Goal: Task Accomplishment & Management: Manage account settings

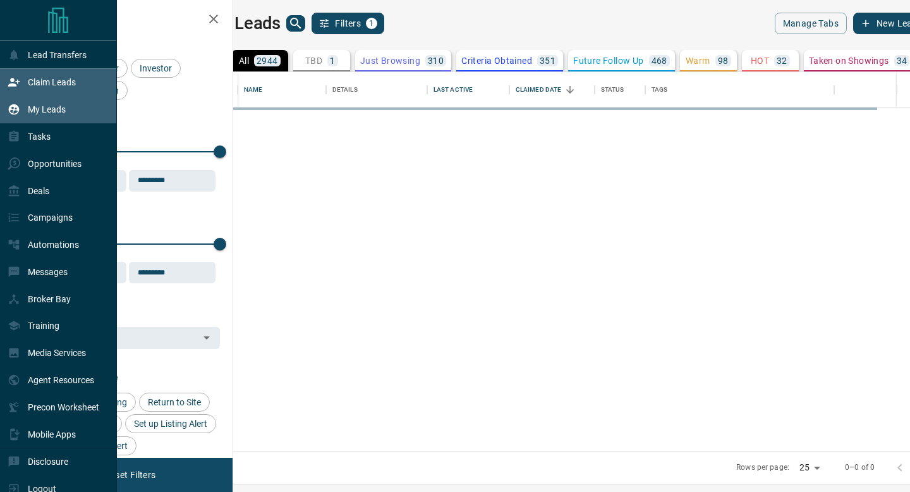
click at [1, 80] on div "Claim Leads" at bounding box center [58, 82] width 117 height 27
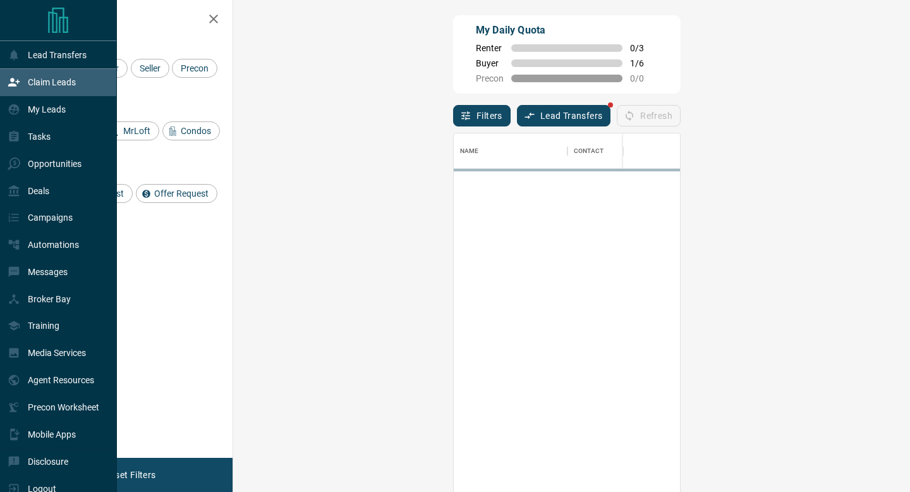
scroll to position [373, 650]
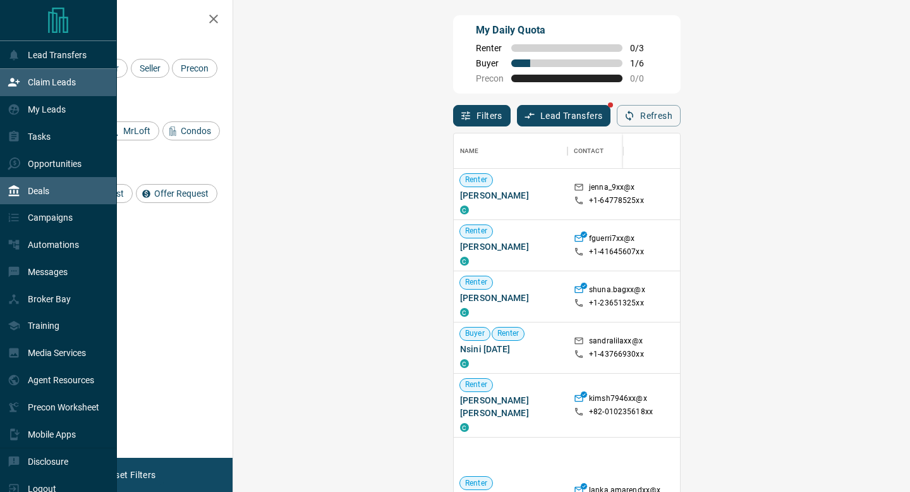
click at [11, 182] on div "Deals" at bounding box center [29, 190] width 42 height 21
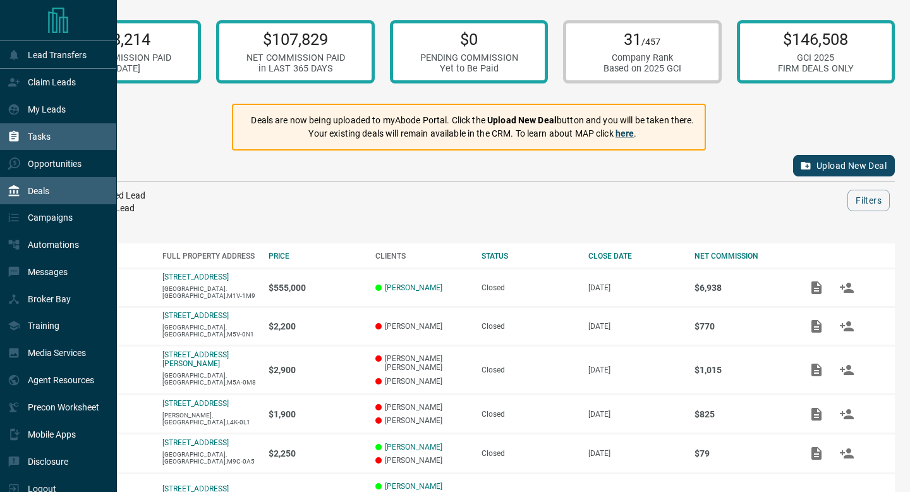
click at [7, 150] on div "Tasks" at bounding box center [58, 136] width 117 height 27
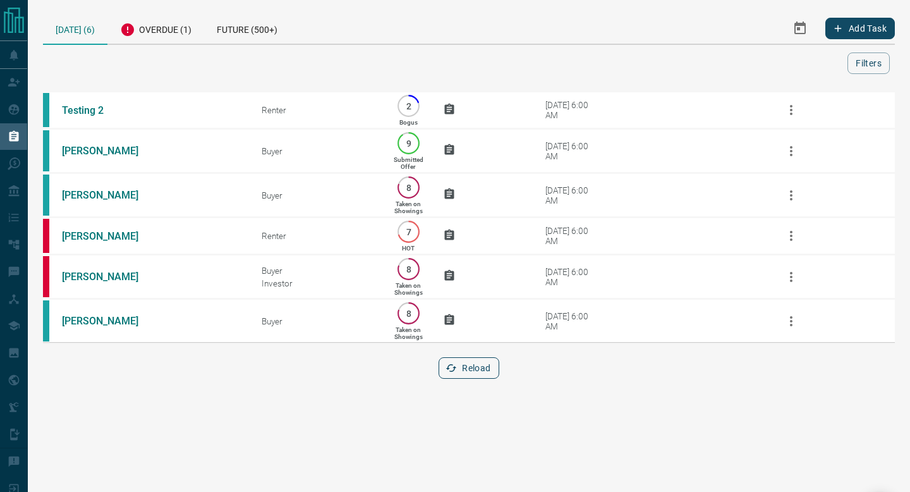
click at [467, 375] on button "Reload" at bounding box center [469, 367] width 60 height 21
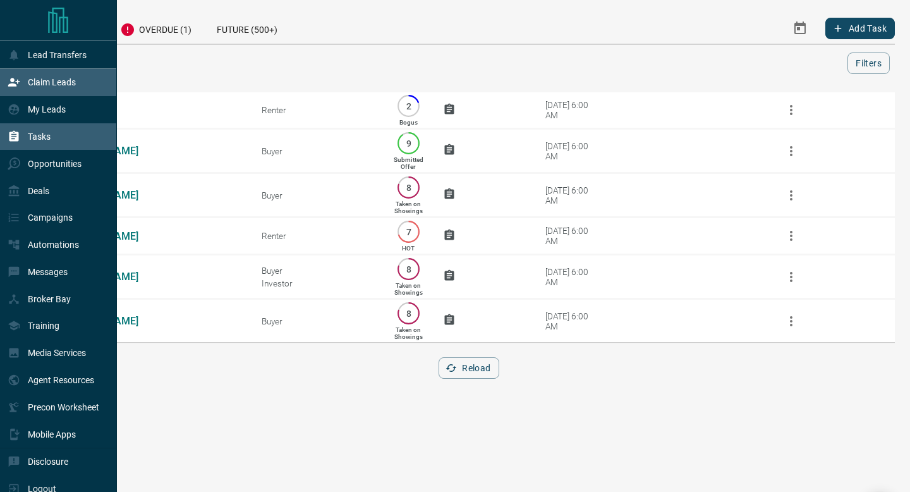
click at [20, 81] on icon at bounding box center [14, 82] width 13 height 13
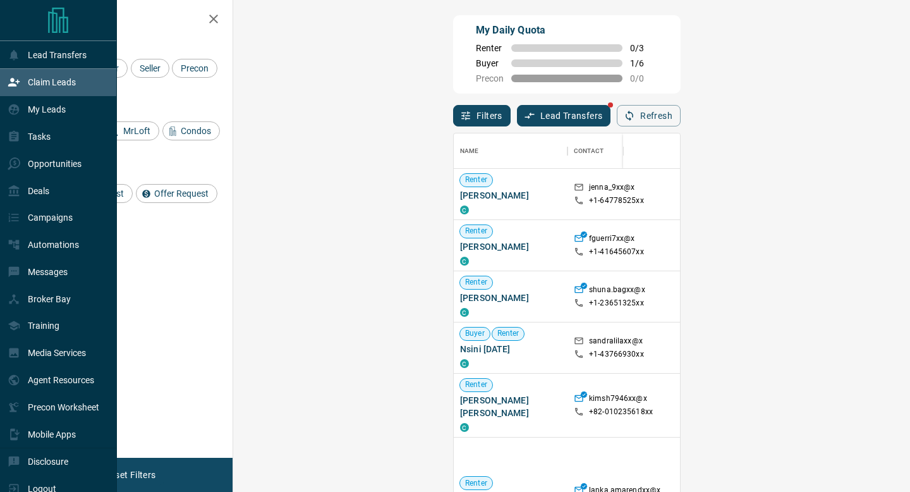
scroll to position [373, 650]
click at [21, 133] on div "Tasks" at bounding box center [29, 136] width 43 height 21
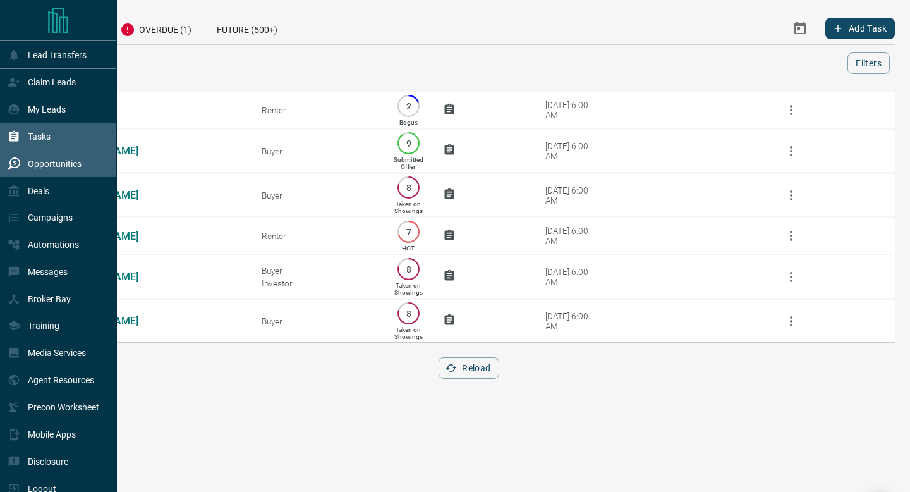
click at [46, 162] on p "Opportunities" at bounding box center [55, 164] width 54 height 10
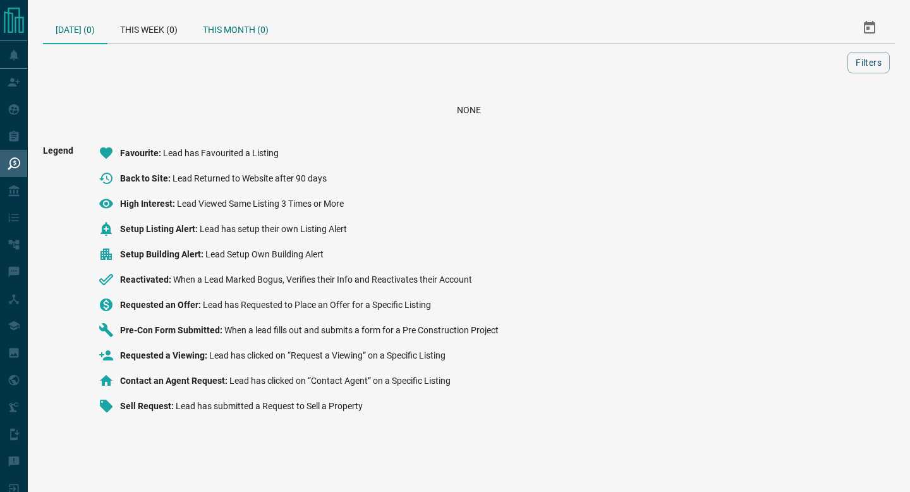
click at [267, 33] on div "This Month (0)" at bounding box center [235, 28] width 91 height 30
click at [0, 136] on div "Tasks" at bounding box center [58, 136] width 117 height 27
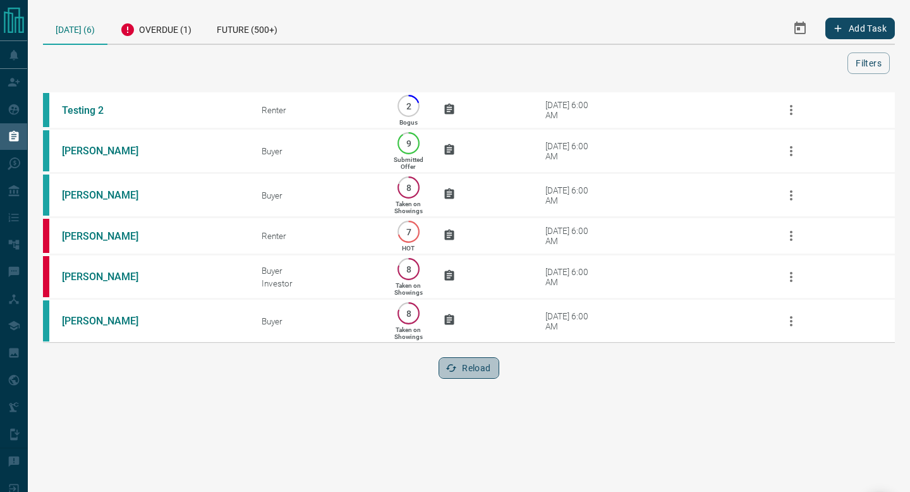
click at [446, 368] on button "Reload" at bounding box center [469, 367] width 60 height 21
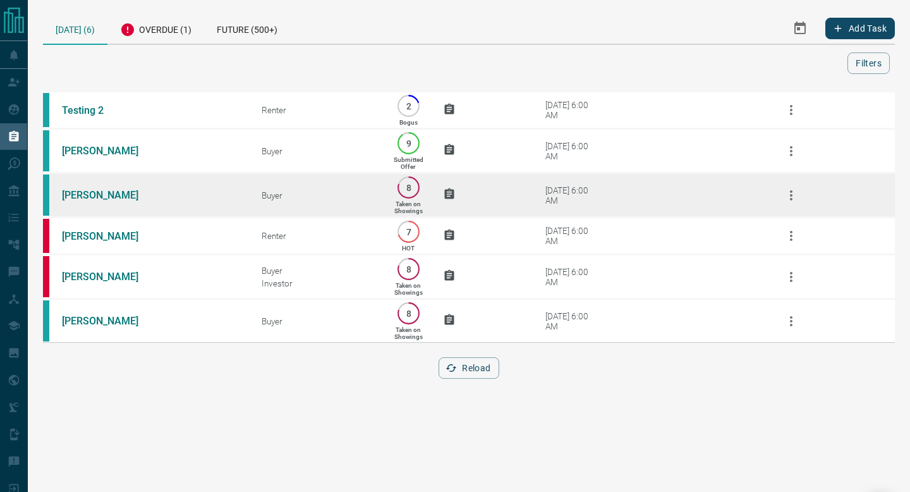
click at [583, 182] on td "[DATE] 6:00 AM" at bounding box center [633, 195] width 250 height 44
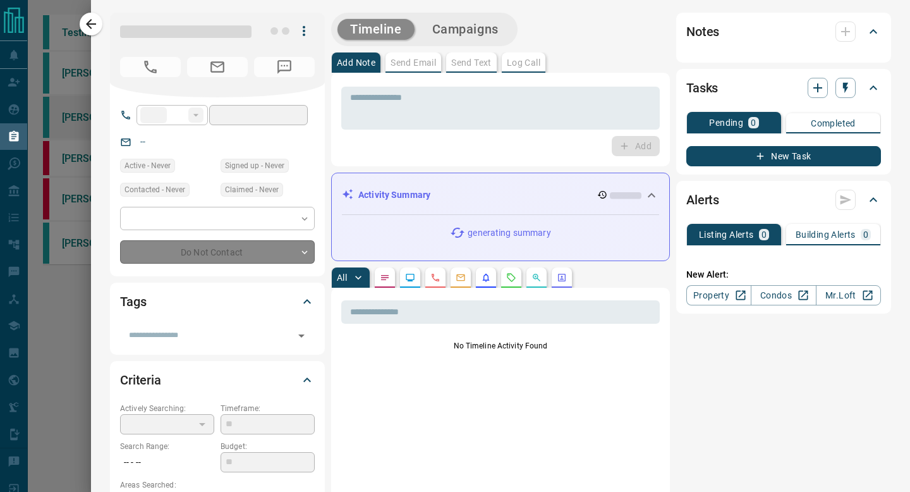
type input "**"
type input "**********"
type input "*"
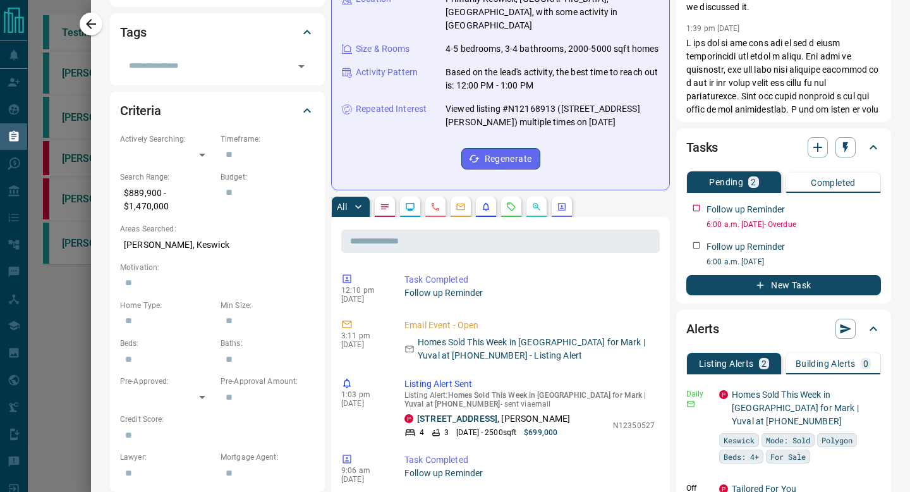
scroll to position [276, 0]
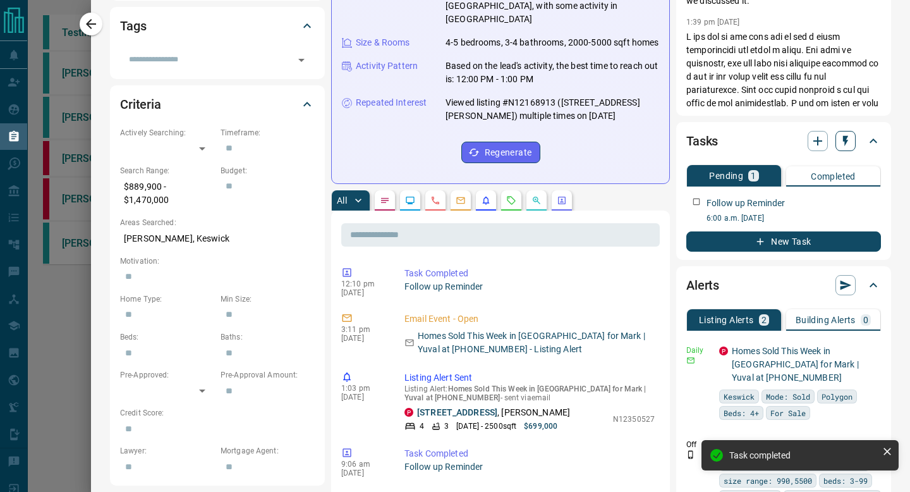
click at [854, 138] on button "button" at bounding box center [846, 141] width 20 height 20
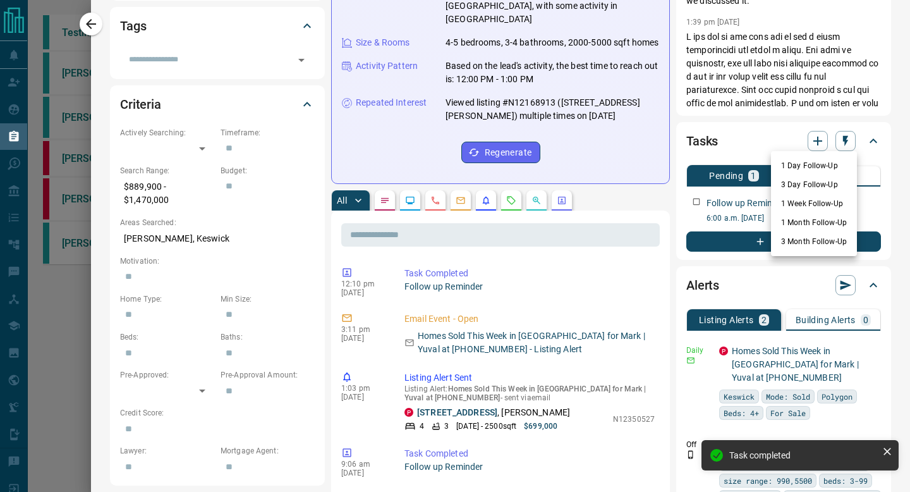
click at [824, 166] on li "1 Day Follow-Up" at bounding box center [814, 165] width 86 height 19
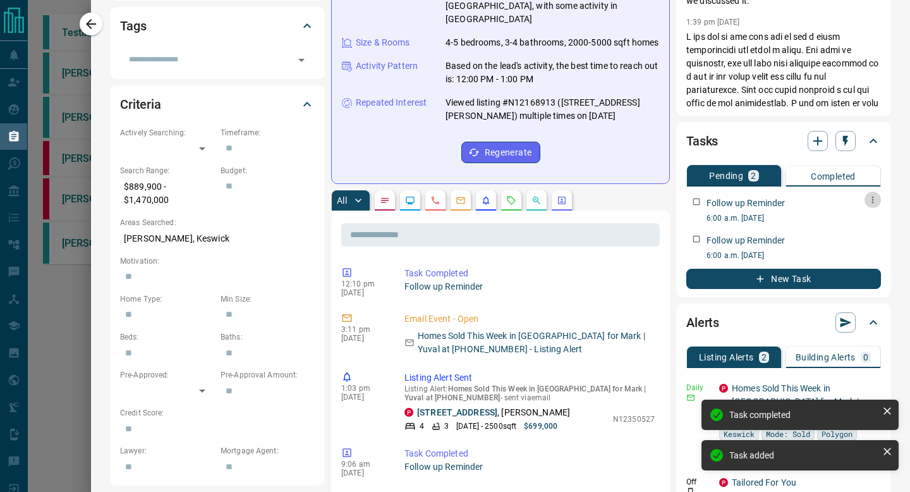
click at [869, 198] on icon "button" at bounding box center [873, 200] width 10 height 10
click at [863, 223] on li "Edit" at bounding box center [854, 223] width 56 height 19
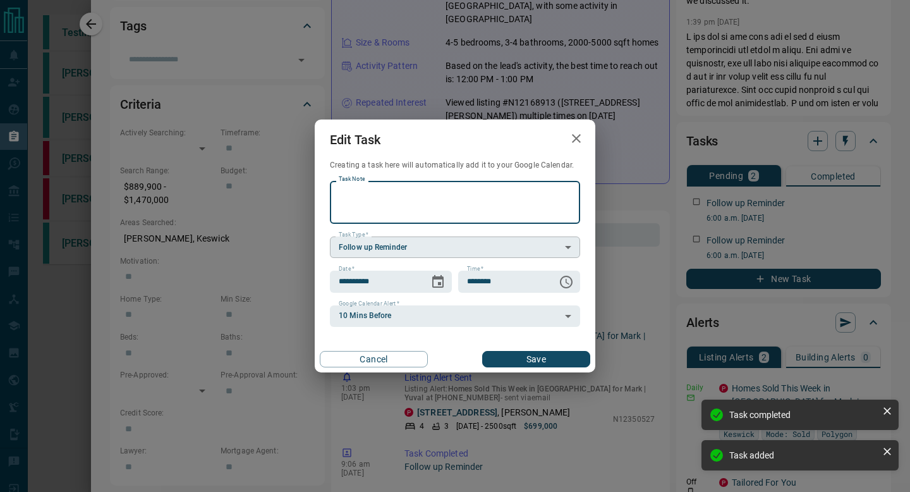
click at [456, 248] on body "**********" at bounding box center [455, 164] width 910 height 329
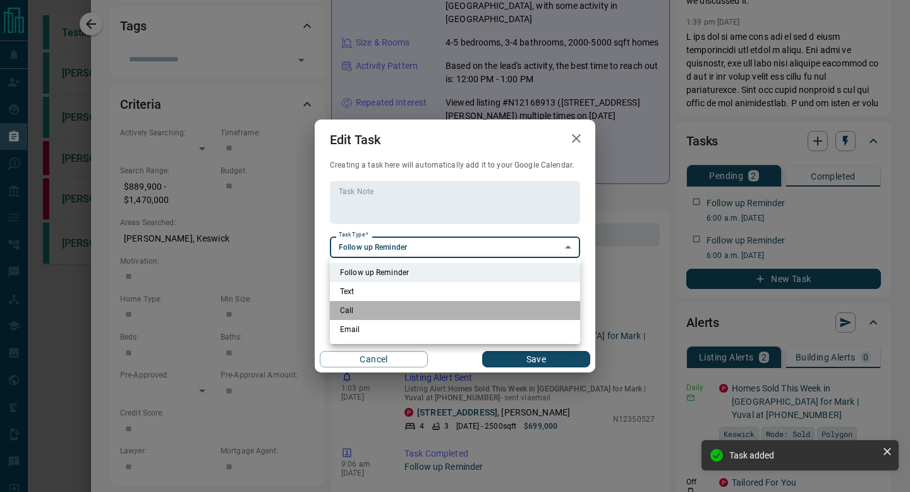
click at [401, 303] on li "Call" at bounding box center [455, 310] width 250 height 19
type input "**********"
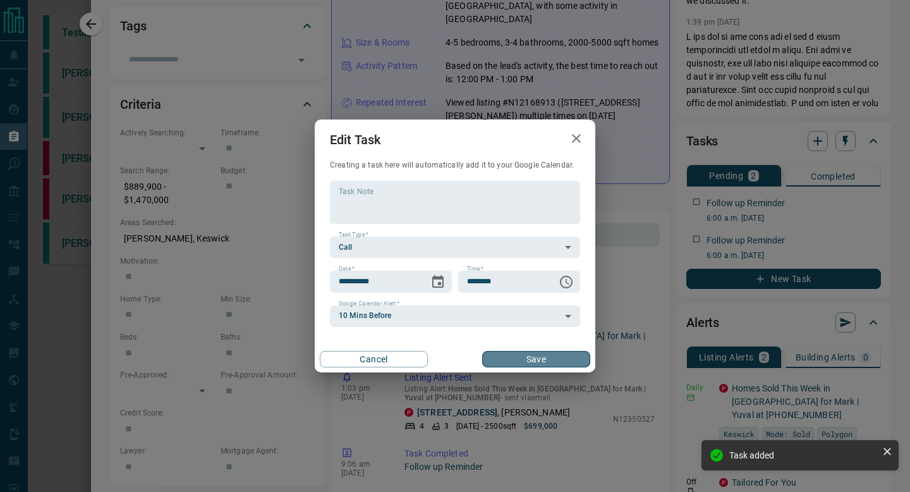
click at [505, 357] on button "Save" at bounding box center [536, 359] width 108 height 16
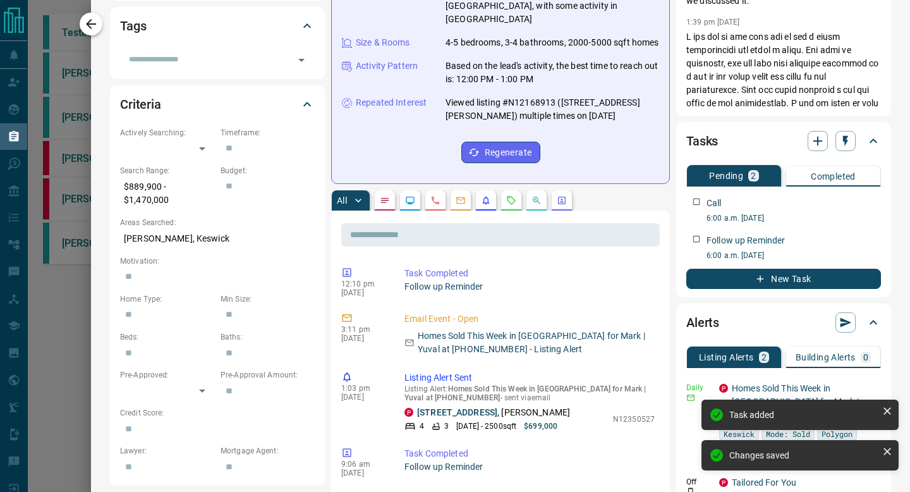
click at [94, 21] on icon "button" at bounding box center [90, 23] width 15 height 15
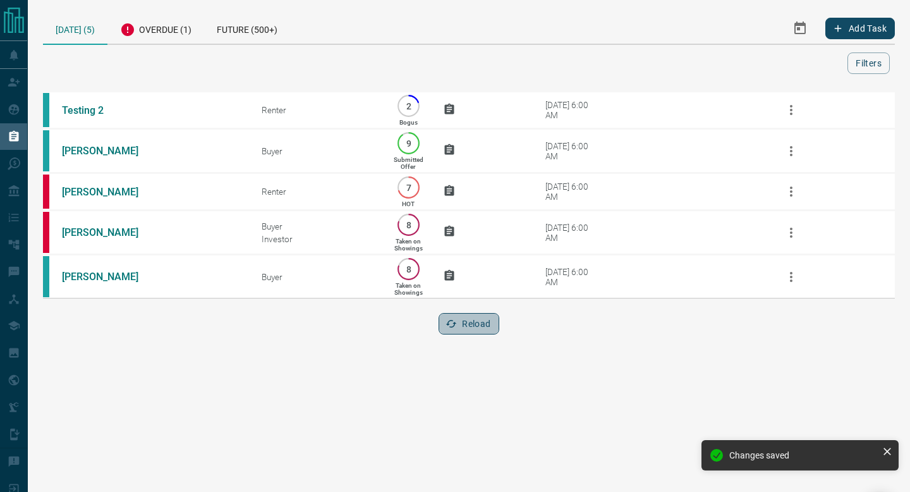
click at [473, 326] on button "Reload" at bounding box center [469, 323] width 60 height 21
click at [169, 0] on div "[DATE] (5) Overdue (1) Future (500+) Add Task Filters Scroll to Top Testing 2 R…" at bounding box center [469, 181] width 882 height 362
click at [165, 15] on div "Overdue (1)" at bounding box center [155, 28] width 97 height 31
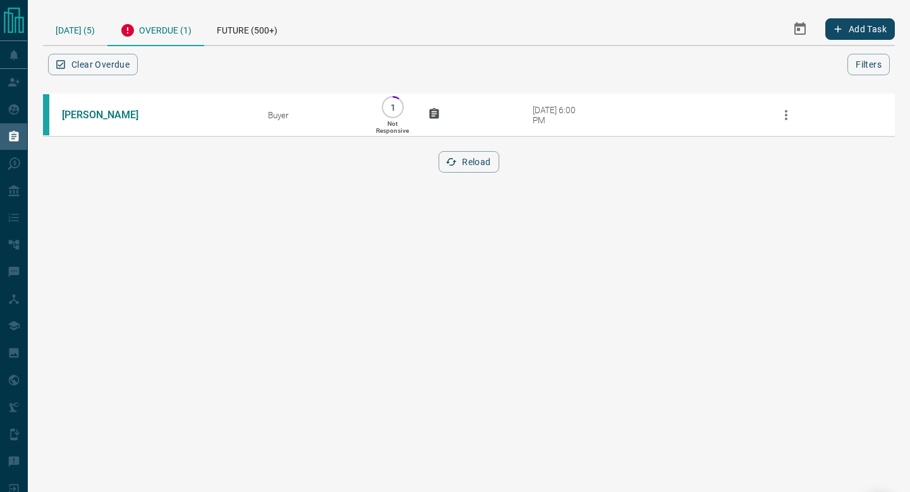
click at [74, 37] on div "[DATE] (5)" at bounding box center [75, 29] width 64 height 32
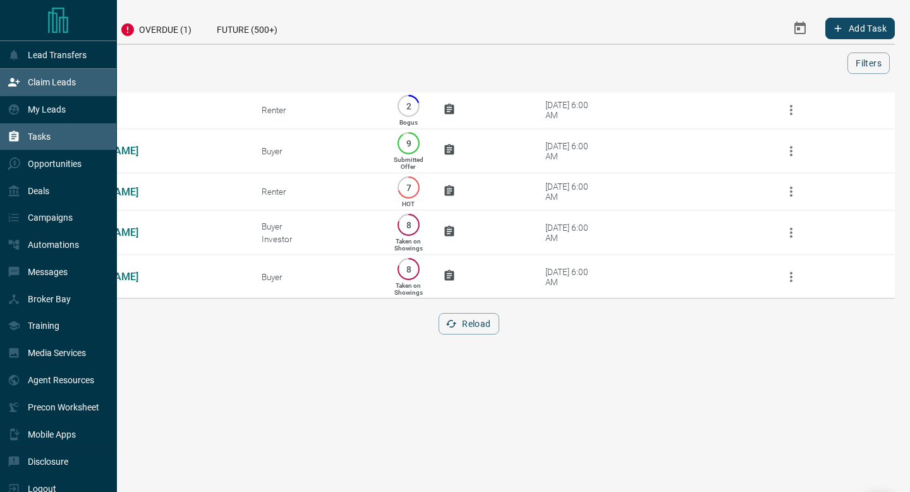
click at [8, 91] on div "Claim Leads" at bounding box center [42, 82] width 68 height 21
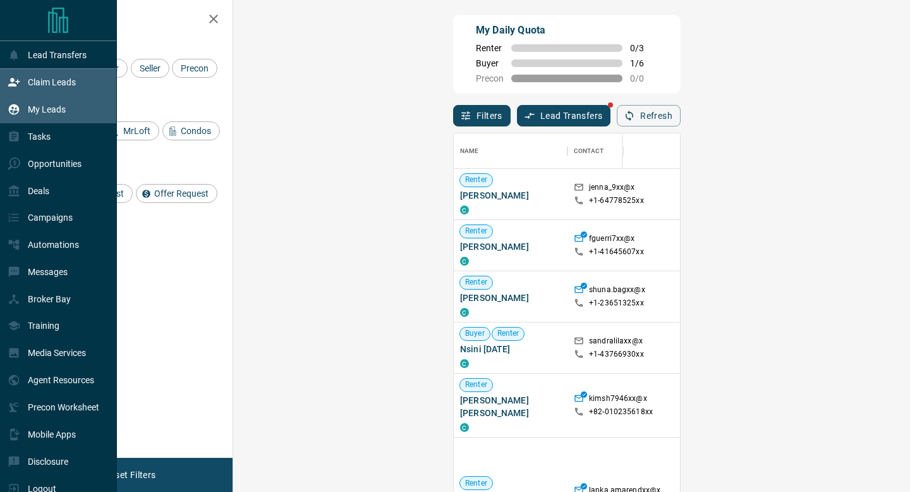
scroll to position [373, 650]
click at [13, 109] on icon at bounding box center [14, 109] width 13 height 13
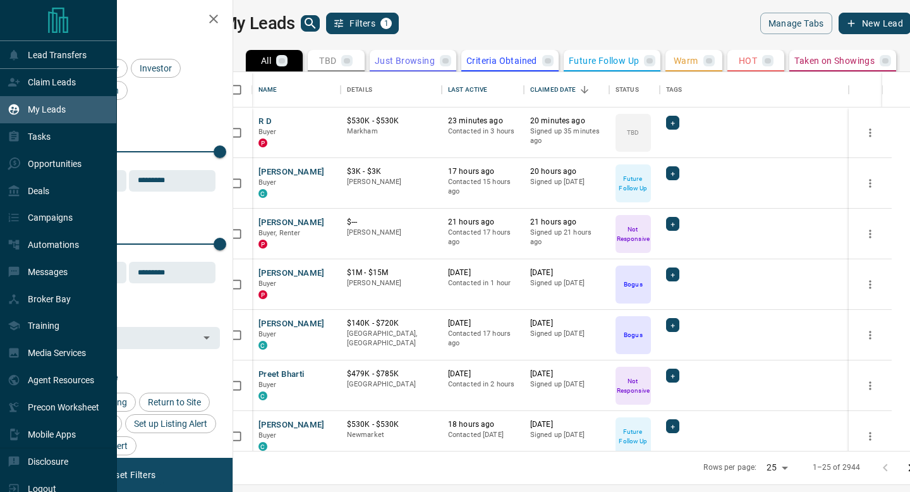
scroll to position [379, 671]
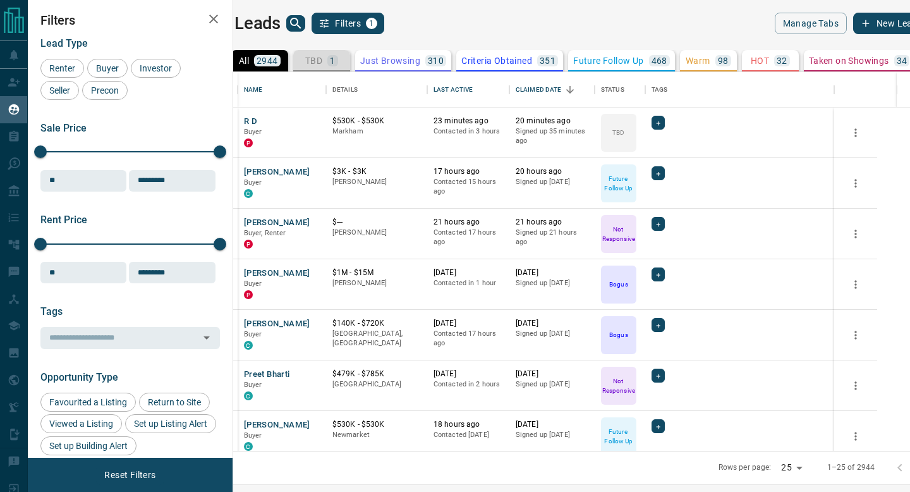
click at [350, 63] on button "TBD 1" at bounding box center [321, 60] width 57 height 21
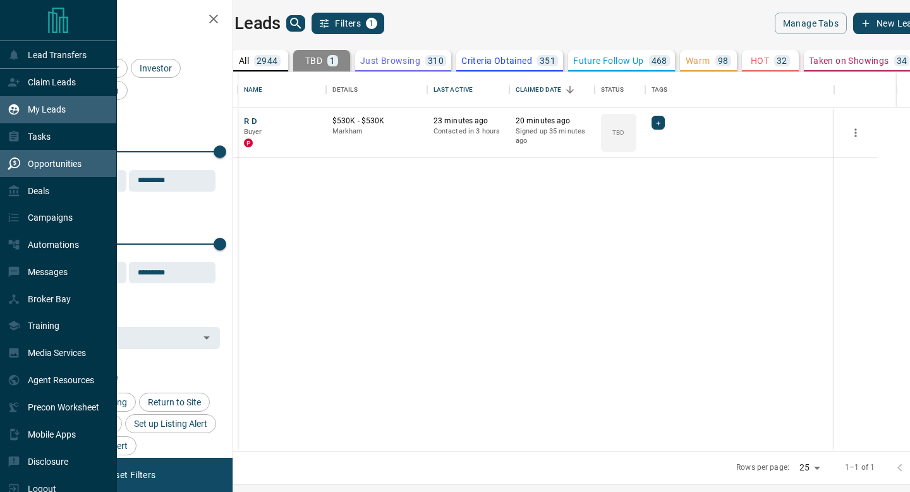
click at [49, 170] on div "Opportunities" at bounding box center [45, 163] width 74 height 21
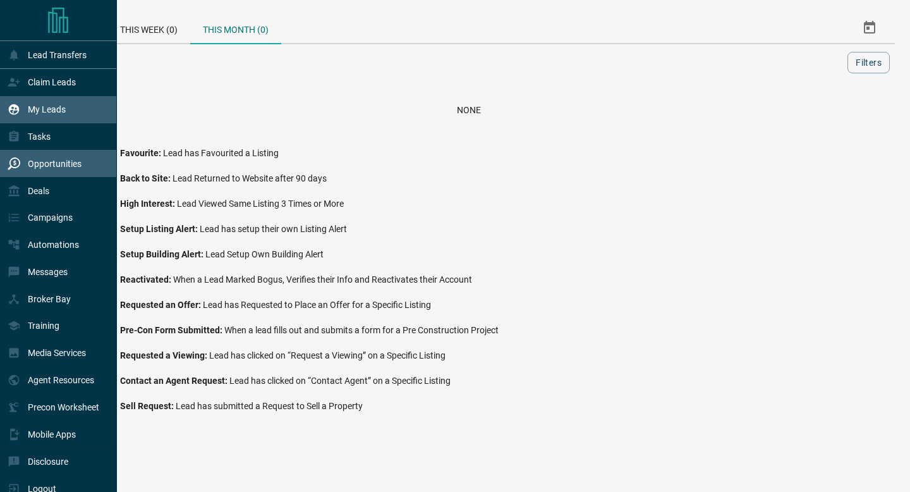
click at [4, 109] on div "My Leads" at bounding box center [58, 109] width 117 height 27
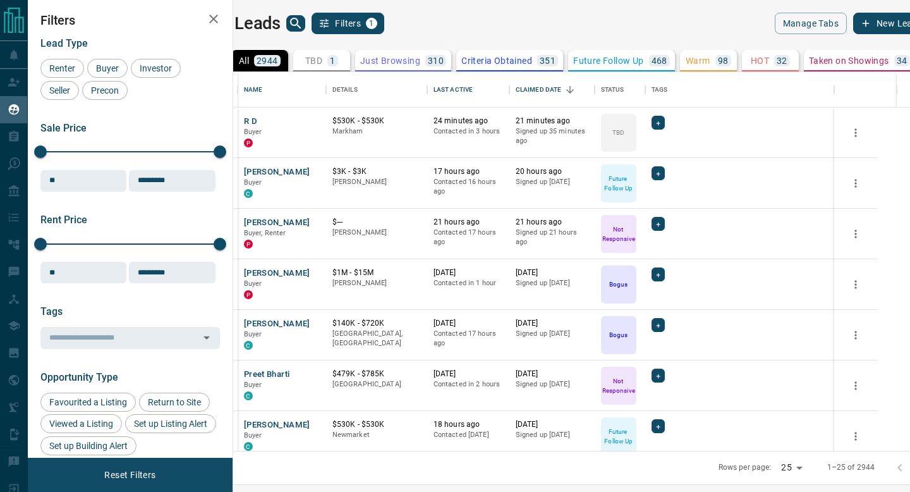
scroll to position [379, 671]
click at [303, 18] on icon "search button" at bounding box center [295, 23] width 15 height 15
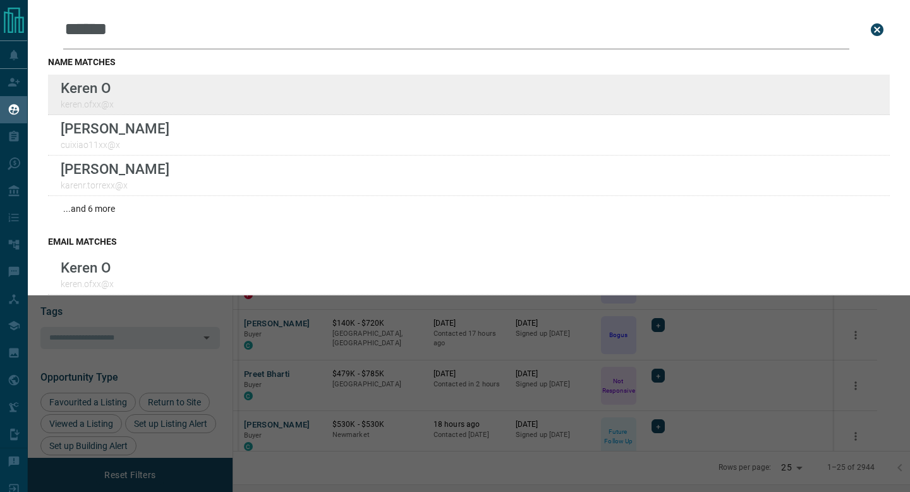
type input "*****"
click at [0, 0] on div "Lead Transfers Claim Leads My Leads Tasks Opportunities Deals Campaigns Automat…" at bounding box center [455, 238] width 910 height 476
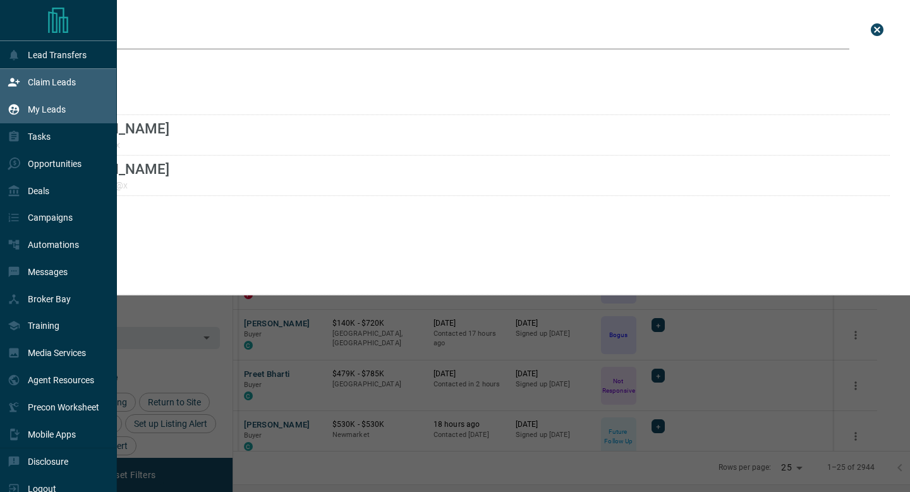
click at [17, 86] on icon at bounding box center [14, 82] width 13 height 13
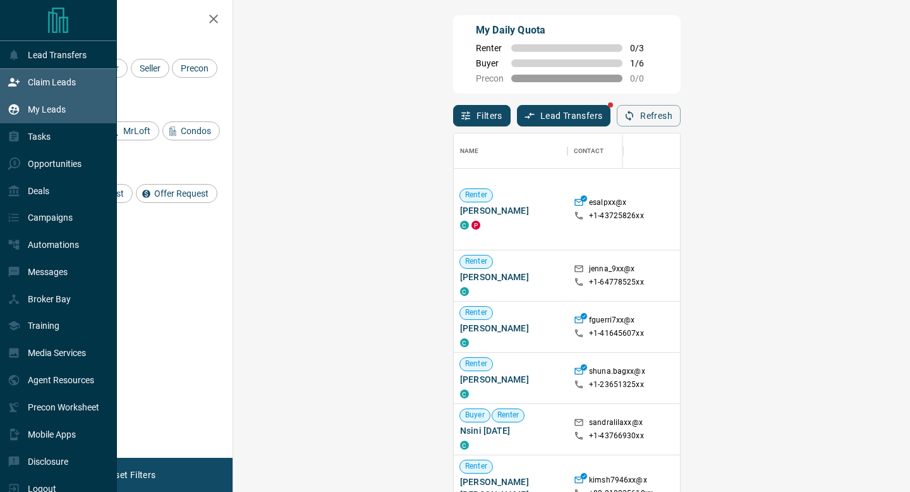
scroll to position [373, 650]
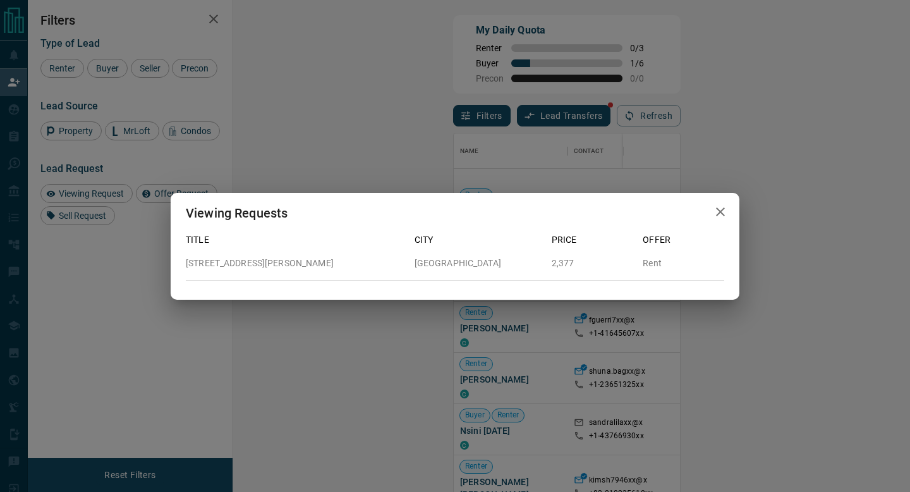
click at [720, 204] on button "button" at bounding box center [720, 212] width 25 height 26
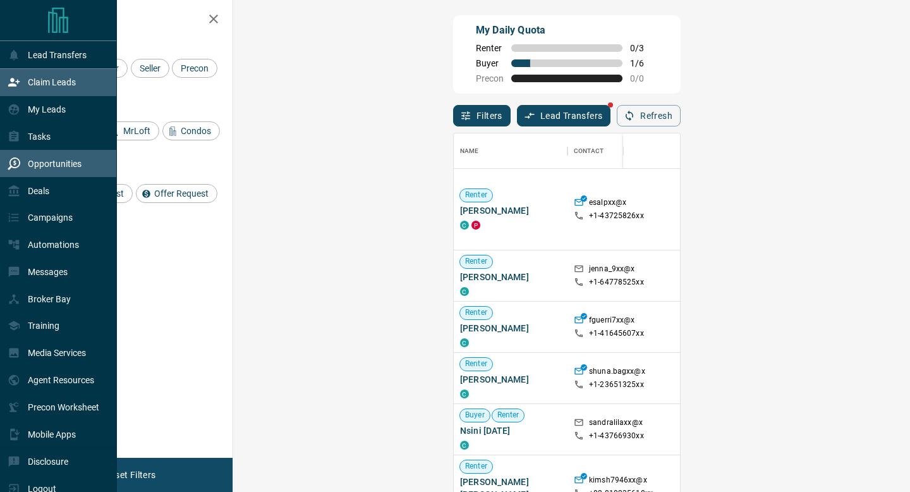
click at [23, 153] on div "Opportunities" at bounding box center [58, 163] width 117 height 27
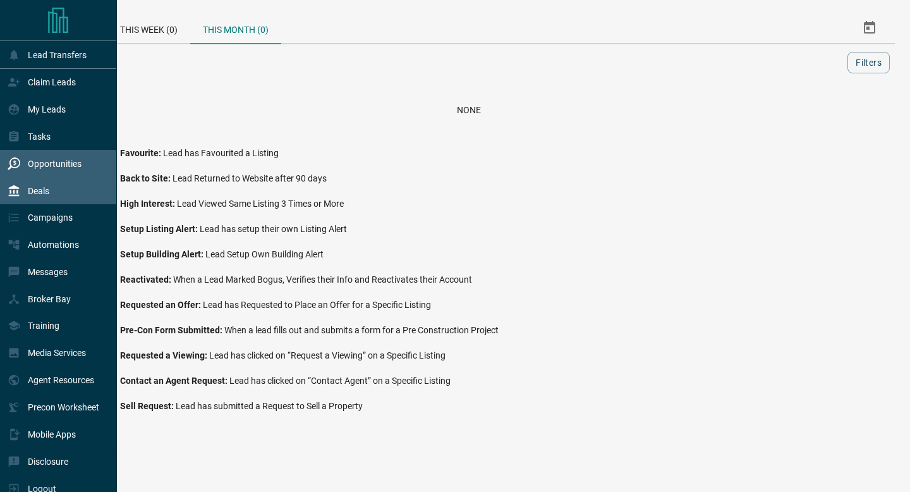
click at [25, 201] on div "Deals" at bounding box center [29, 190] width 42 height 21
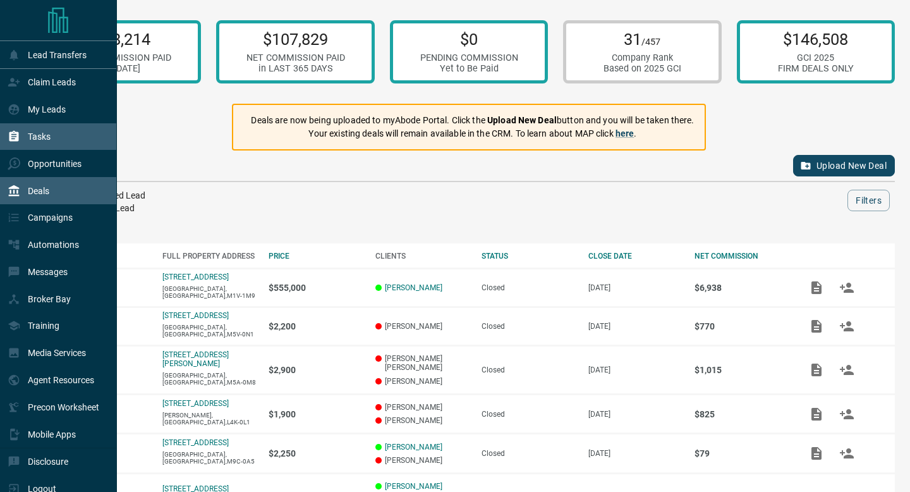
click at [20, 135] on icon at bounding box center [14, 136] width 13 height 13
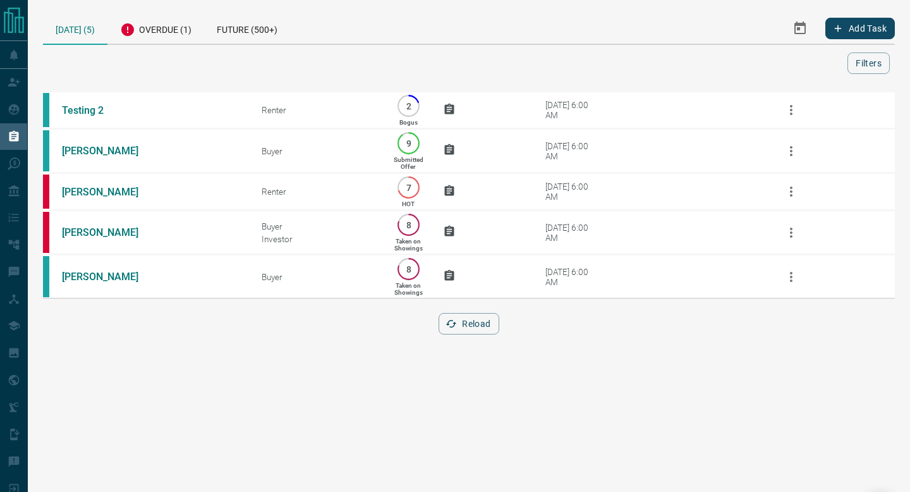
click at [453, 343] on div "Testing 2 Renter 2 Bogus [DATE] 6:00 AM [PERSON_NAME] Buyer 9 Submitted Offer […" at bounding box center [469, 219] width 852 height 259
click at [457, 334] on button "Reload" at bounding box center [469, 323] width 60 height 21
click at [465, 334] on button "Reload" at bounding box center [469, 323] width 60 height 21
click at [484, 334] on button "Reload" at bounding box center [469, 323] width 60 height 21
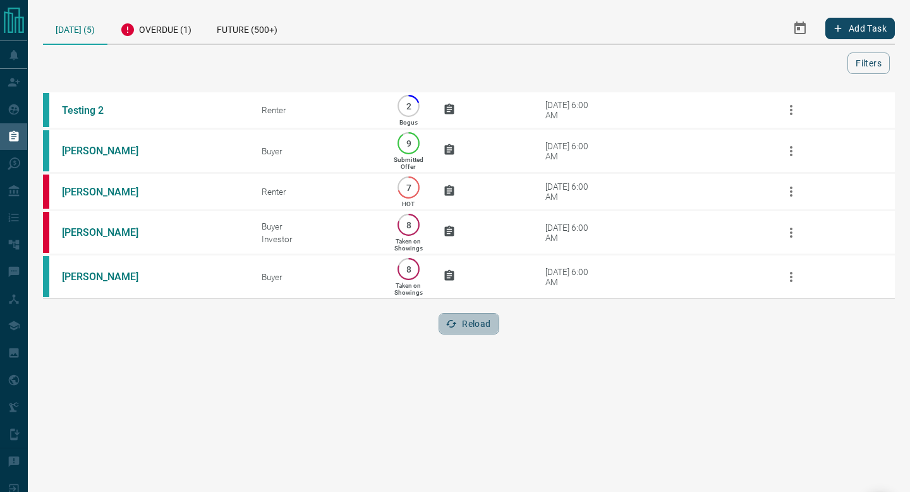
click at [484, 334] on button "Reload" at bounding box center [469, 323] width 60 height 21
click at [159, 39] on div "Overdue (1)" at bounding box center [155, 28] width 97 height 31
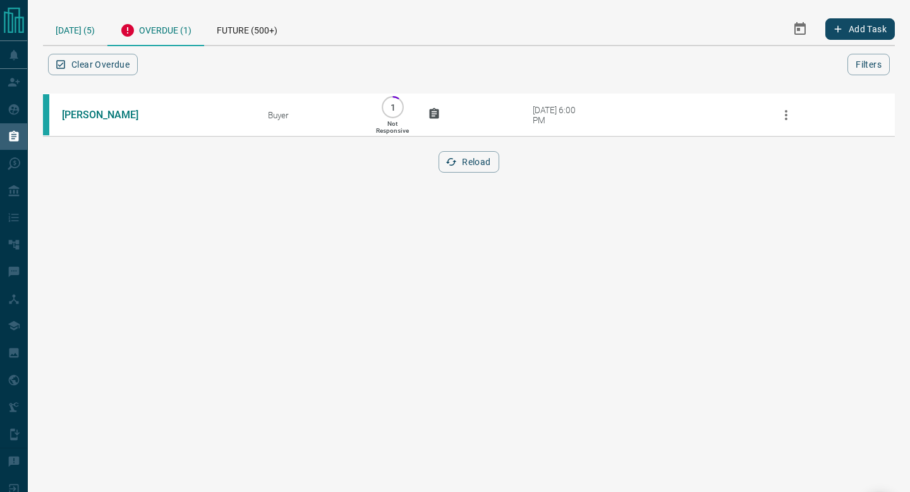
click at [88, 32] on div "[DATE] (5)" at bounding box center [75, 29] width 64 height 32
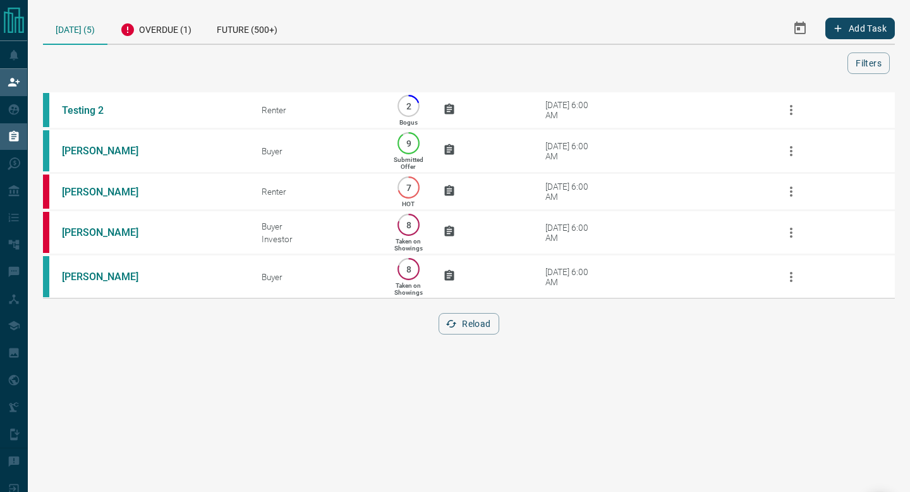
click at [20, 78] on icon at bounding box center [14, 82] width 13 height 13
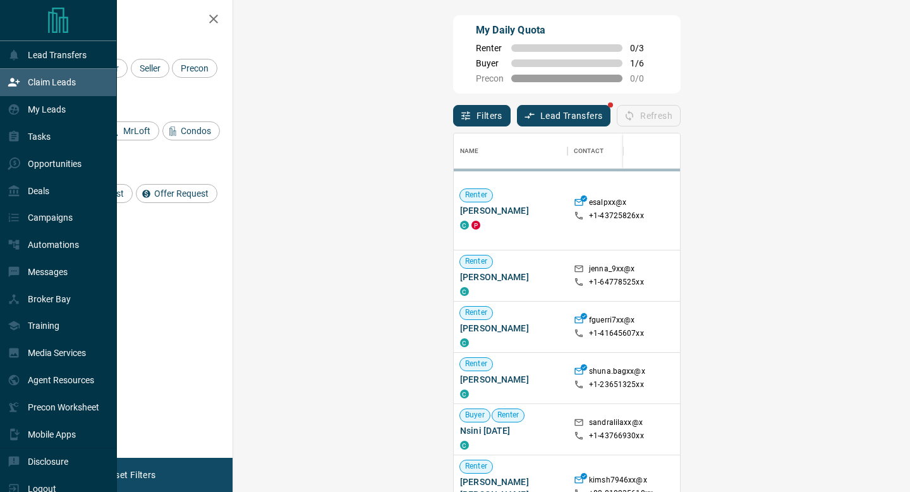
scroll to position [373, 650]
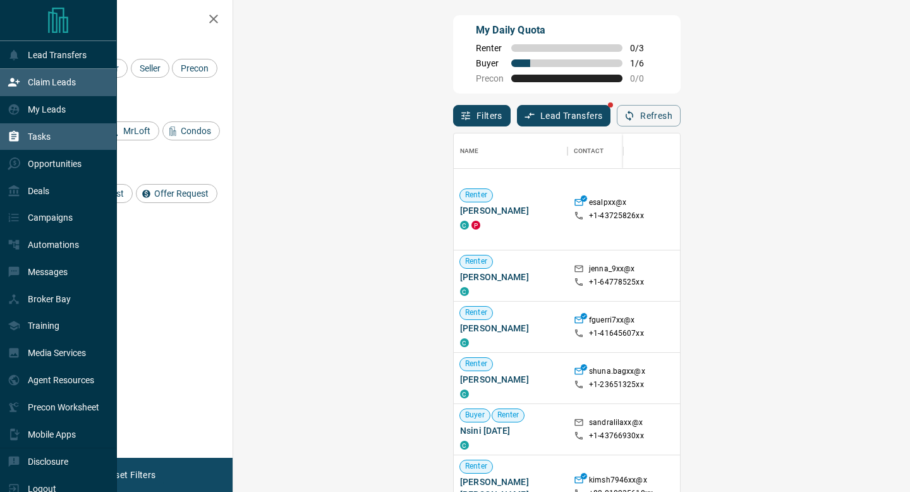
click at [18, 135] on icon at bounding box center [13, 136] width 9 height 11
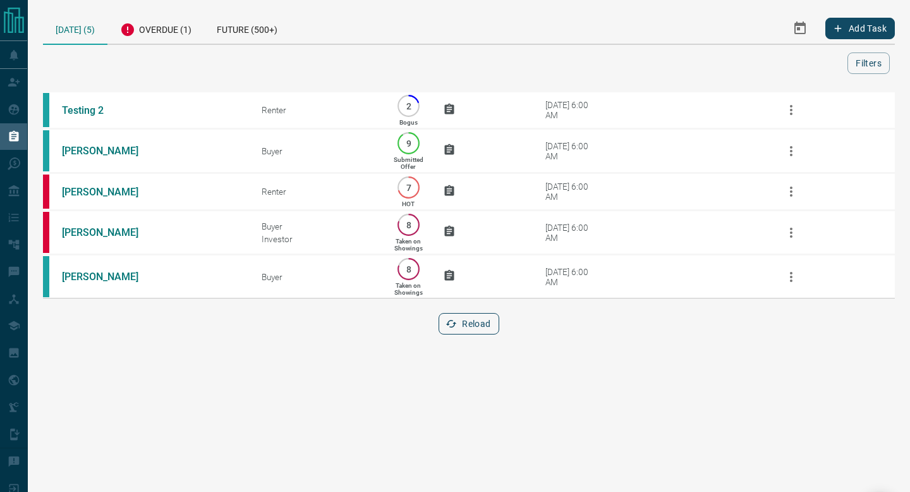
click at [475, 334] on button "Reload" at bounding box center [469, 323] width 60 height 21
click at [472, 356] on div "[DATE] (5) Overdue (1) Future (500+) Add Task Filters Scroll to Top Testing 2 R…" at bounding box center [469, 181] width 882 height 362
click at [459, 345] on div "Testing 2 Renter 2 Bogus [DATE] 6:00 AM [PERSON_NAME] Buyer 9 Submitted Offer […" at bounding box center [469, 219] width 852 height 259
click at [459, 334] on button "Reload" at bounding box center [469, 323] width 60 height 21
